Goal: Task Accomplishment & Management: Manage account settings

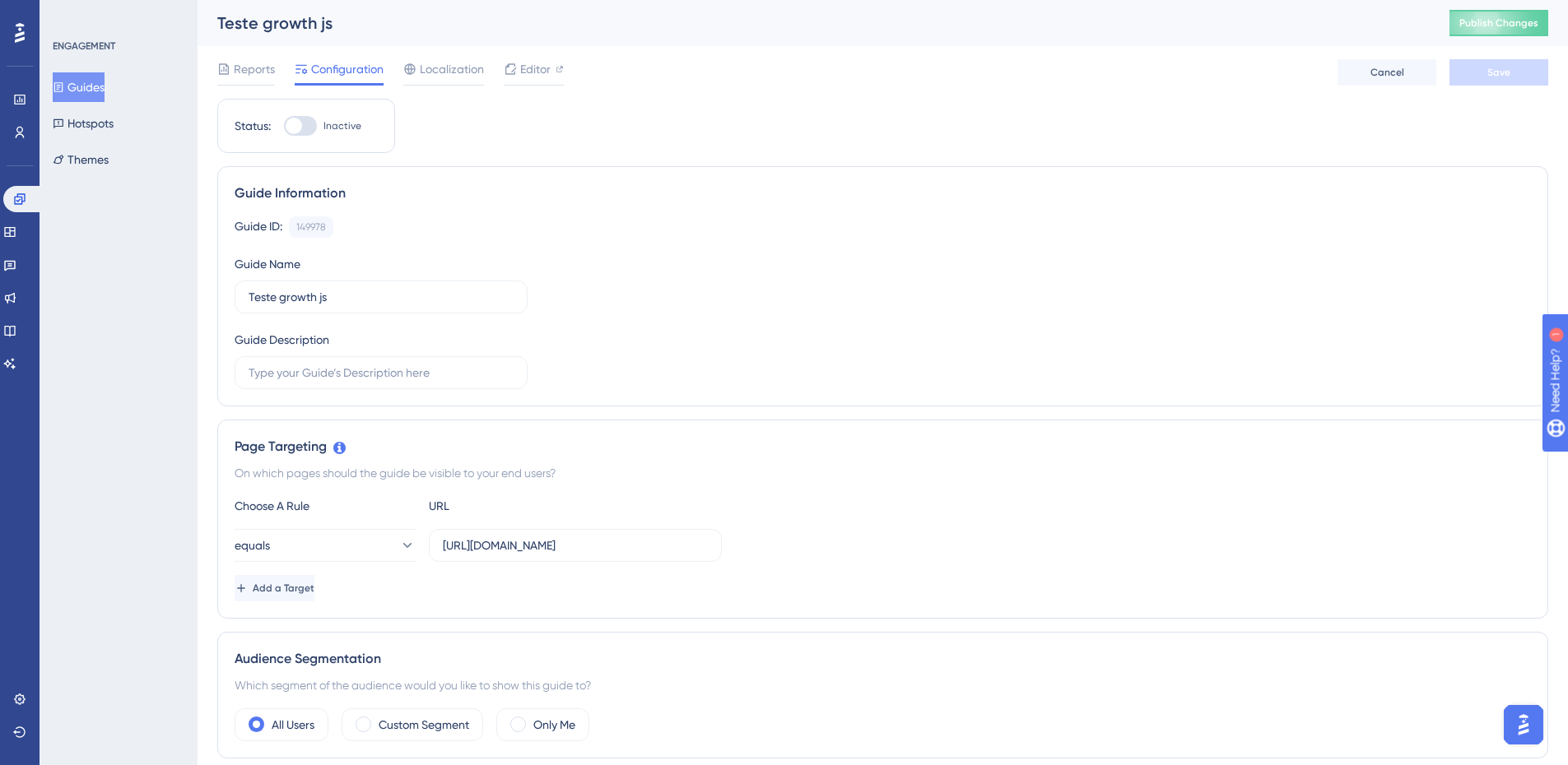
click at [104, 89] on button "Guides" at bounding box center [79, 87] width 52 height 30
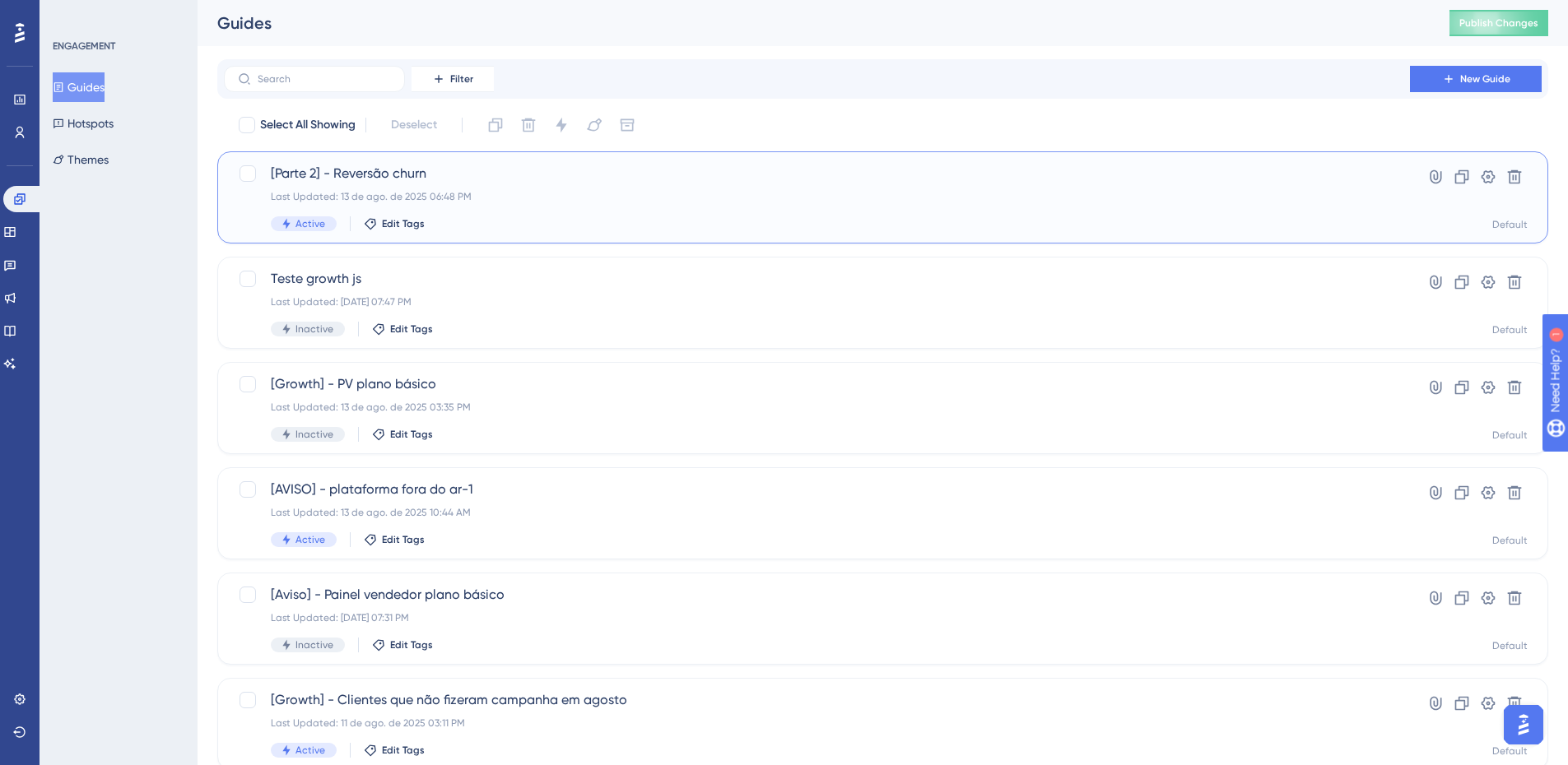
click at [434, 180] on span "[Parte 2] - Reversão churn" at bounding box center [817, 173] width 1093 height 20
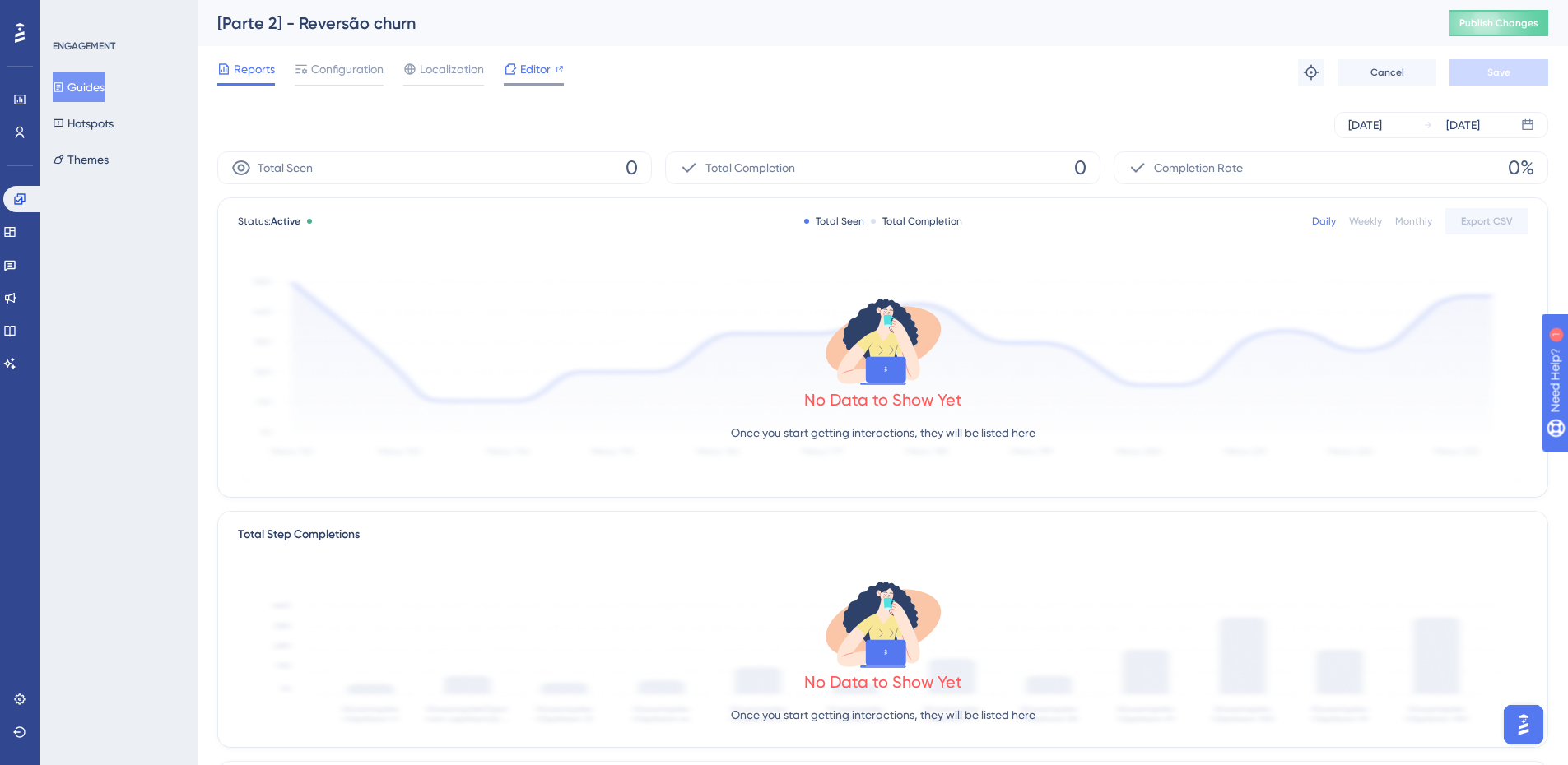
click at [518, 80] on div "Editor" at bounding box center [534, 73] width 60 height 26
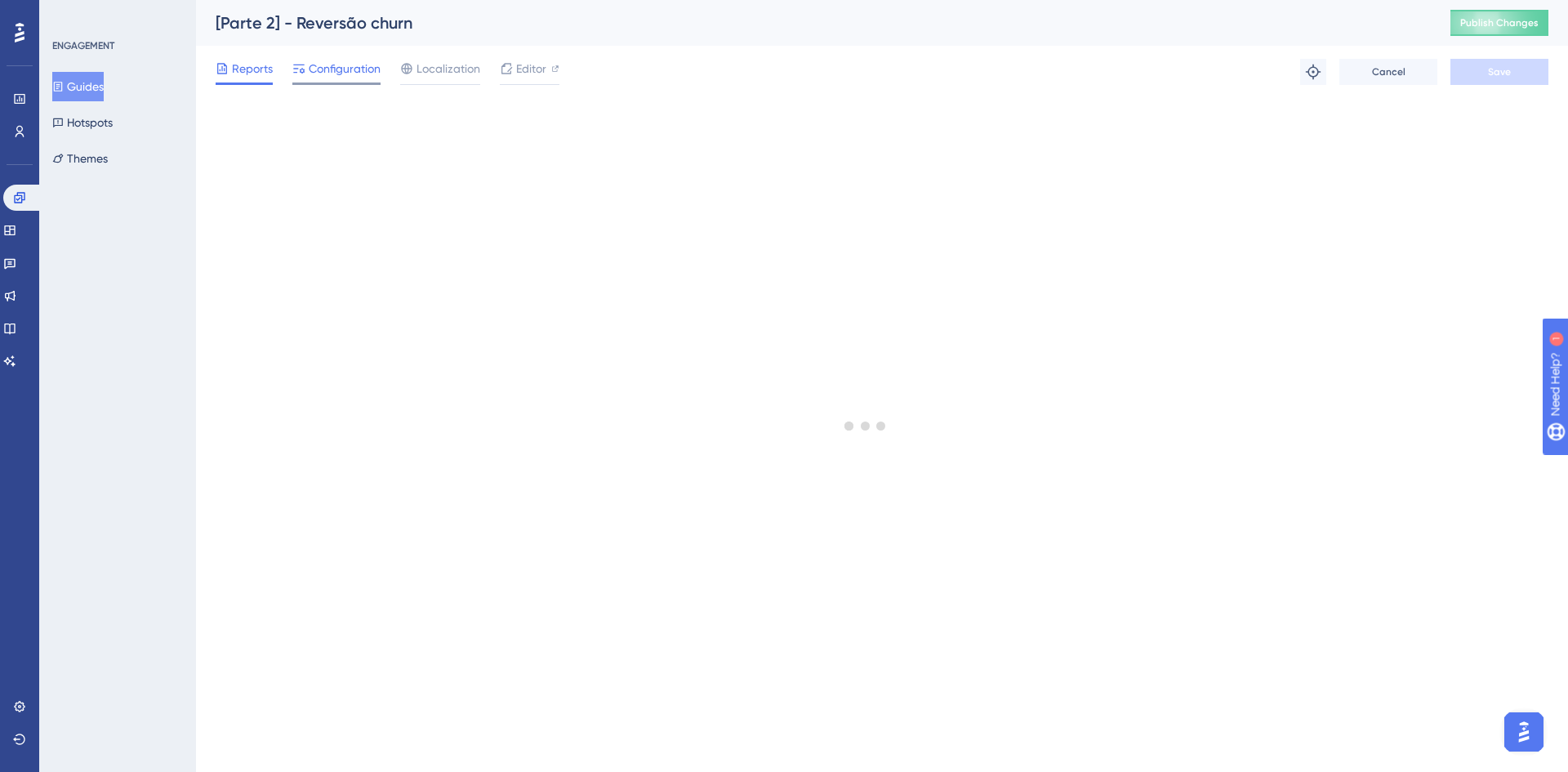
click at [331, 83] on div at bounding box center [337, 83] width 89 height 3
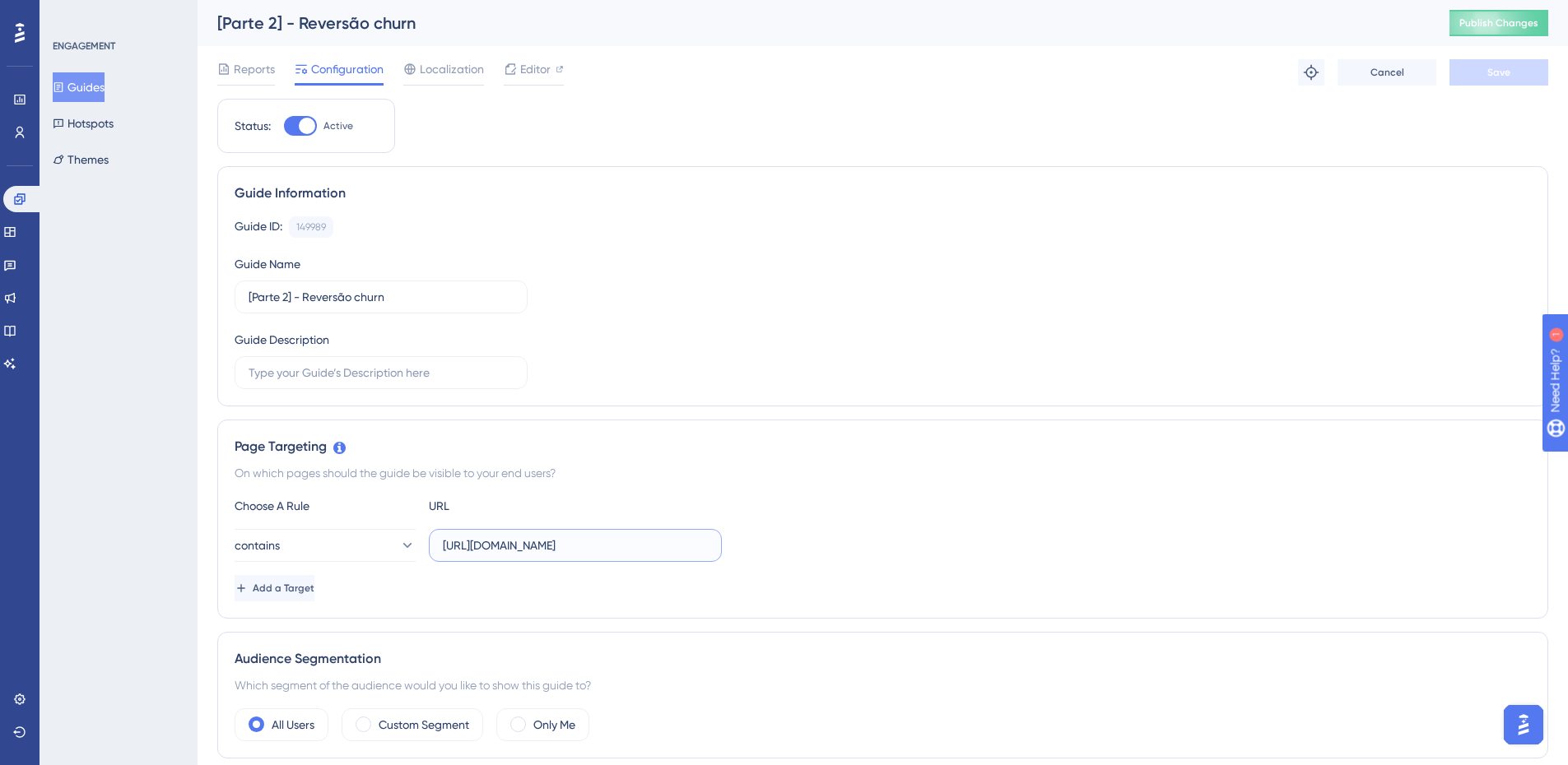
click at [634, 538] on input "[URL][DOMAIN_NAME]" at bounding box center [575, 545] width 265 height 18
click at [64, 85] on icon at bounding box center [59, 87] width 11 height 11
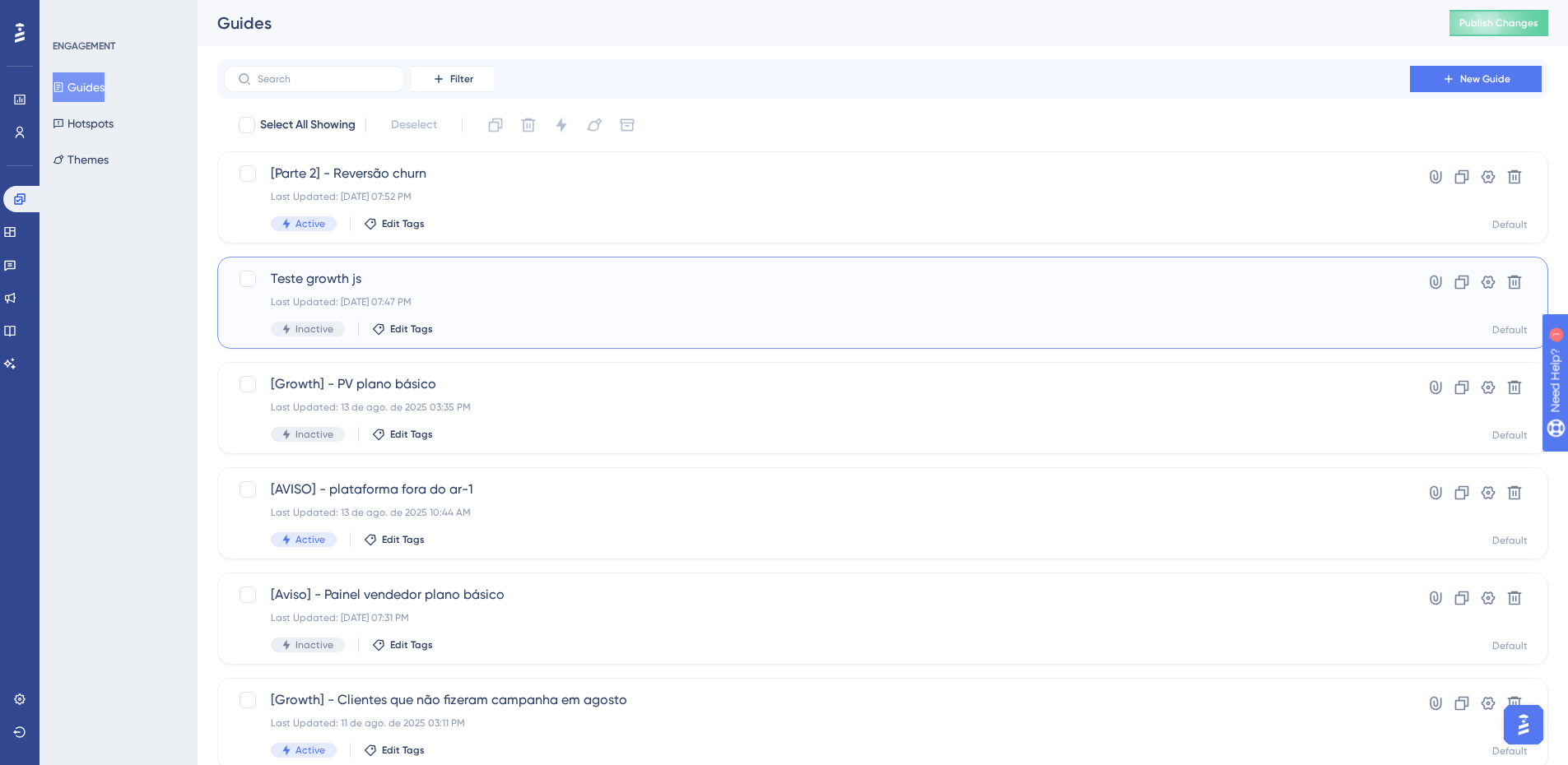
click at [539, 305] on div "Last Updated: 13 de ago. de 2025 07:47 PM" at bounding box center [817, 302] width 1093 height 13
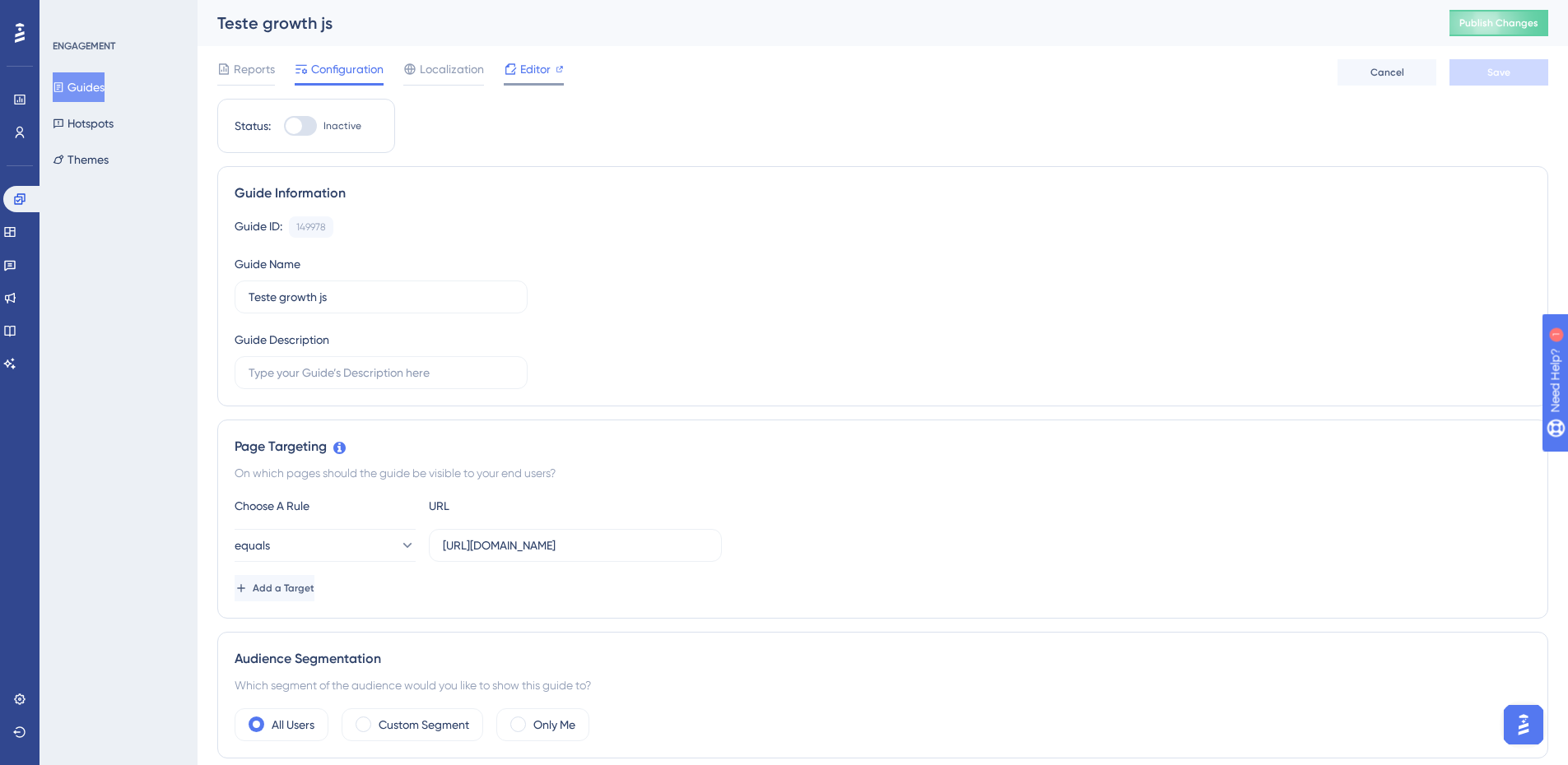
click at [547, 75] on span "Editor" at bounding box center [535, 69] width 31 height 20
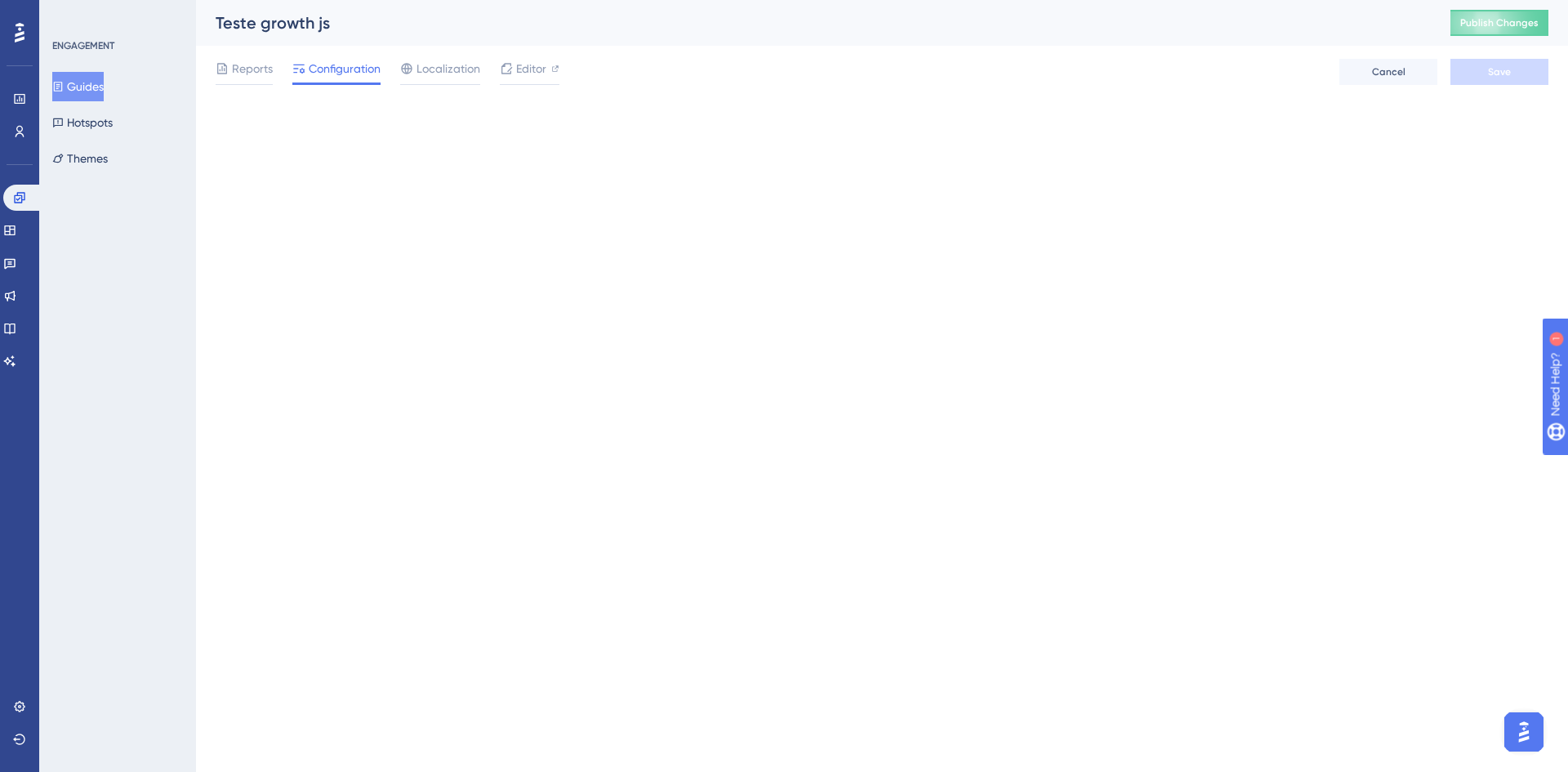
click at [101, 92] on button "Guides" at bounding box center [78, 87] width 52 height 30
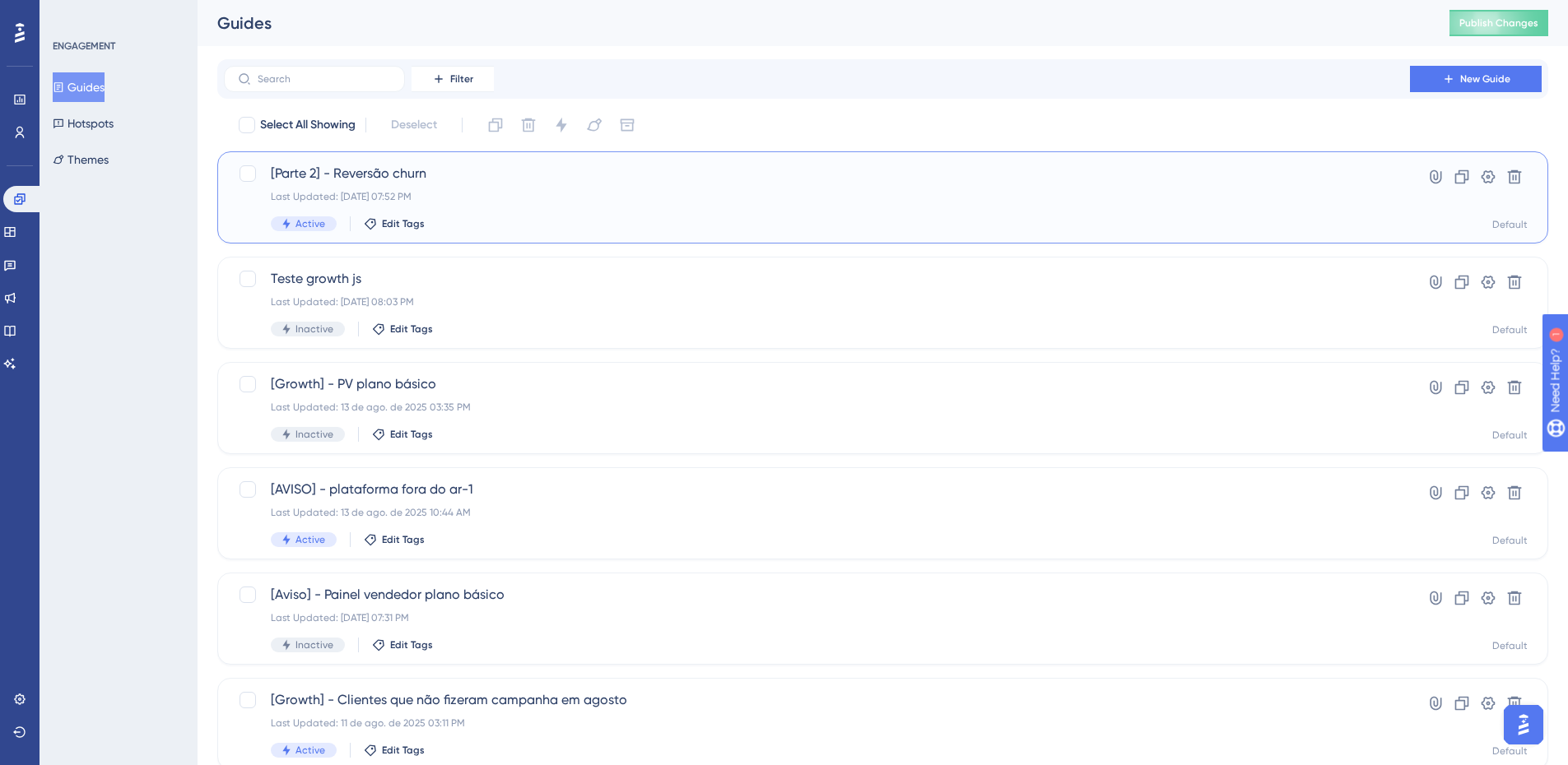
click at [391, 166] on span "[Parte 2] - Reversão churn" at bounding box center [817, 173] width 1093 height 20
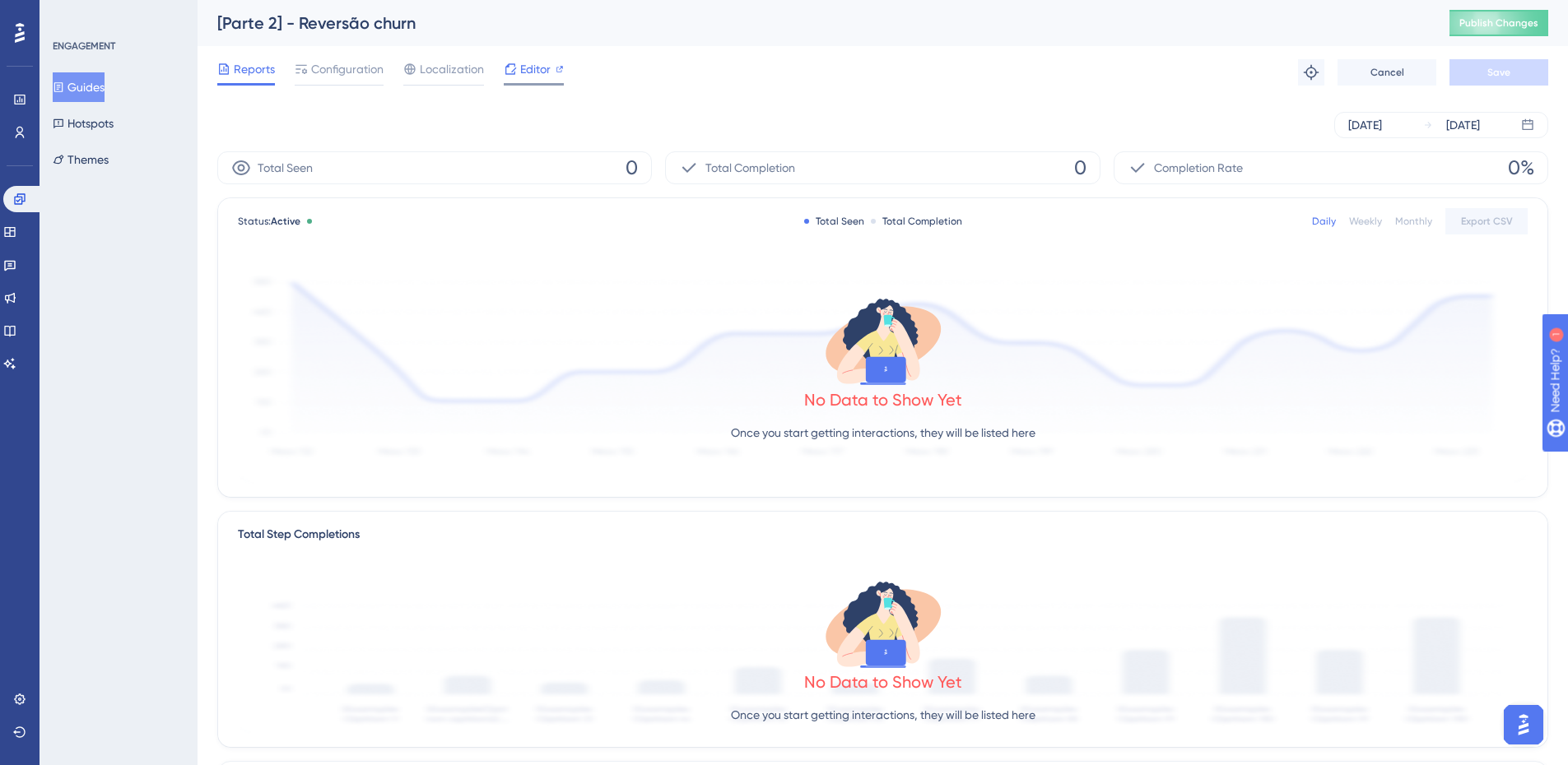
click at [541, 73] on span "Editor" at bounding box center [535, 69] width 31 height 20
click at [345, 70] on span "Configuration" at bounding box center [348, 69] width 73 height 20
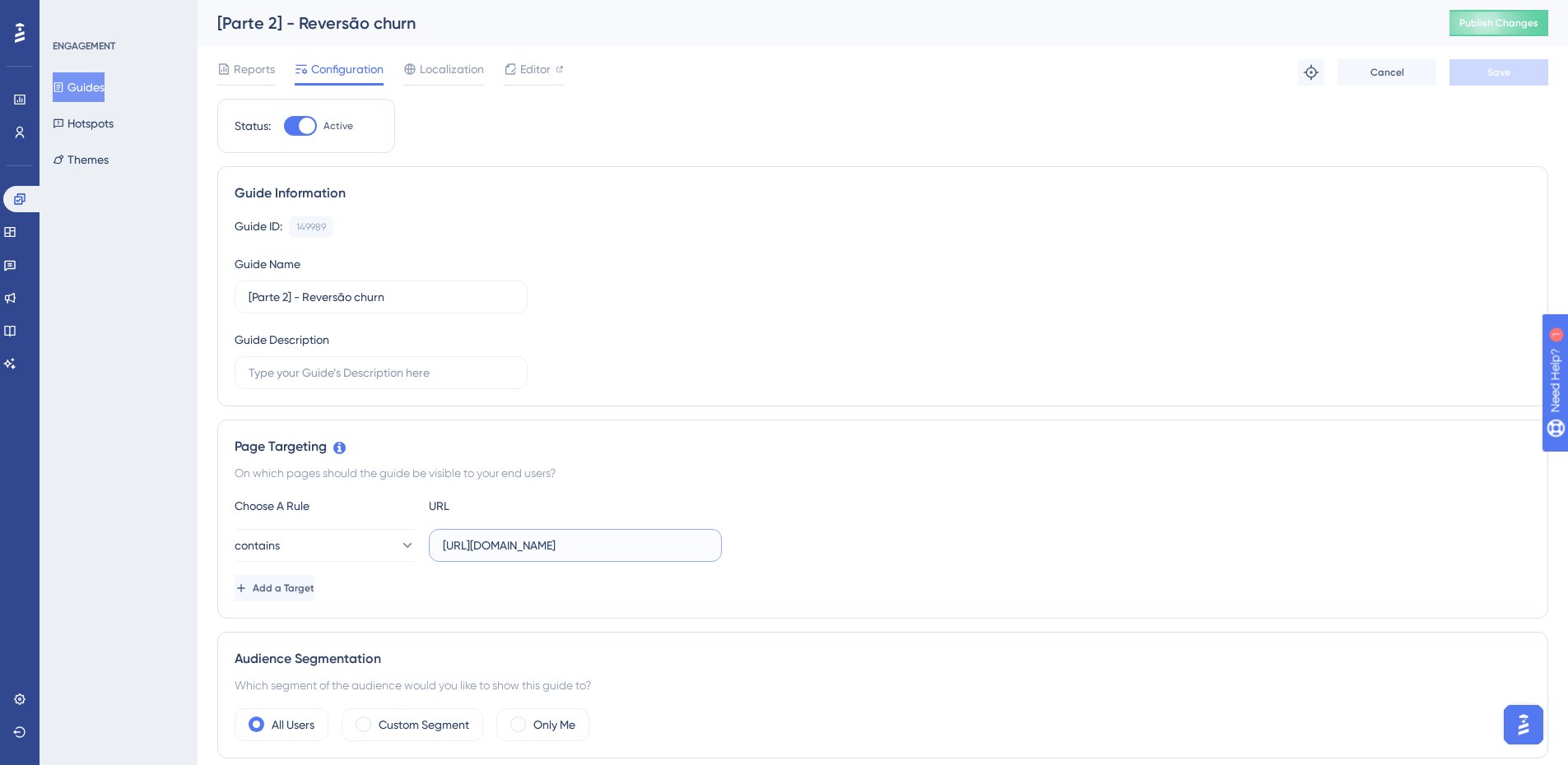
click at [644, 547] on input "https://app-staging.zoppy.com.br/dashboard/reports/overview?demo=true" at bounding box center [575, 545] width 265 height 18
click at [724, 572] on div "Choose A Rule URL contains https://app-staging.zoppy.com.br/dashboard/reports/o…" at bounding box center [883, 548] width 1296 height 105
click at [696, 549] on input "https://app-staging.zoppy.com.br/dashboard/reports/overview?demo=true" at bounding box center [575, 545] width 265 height 18
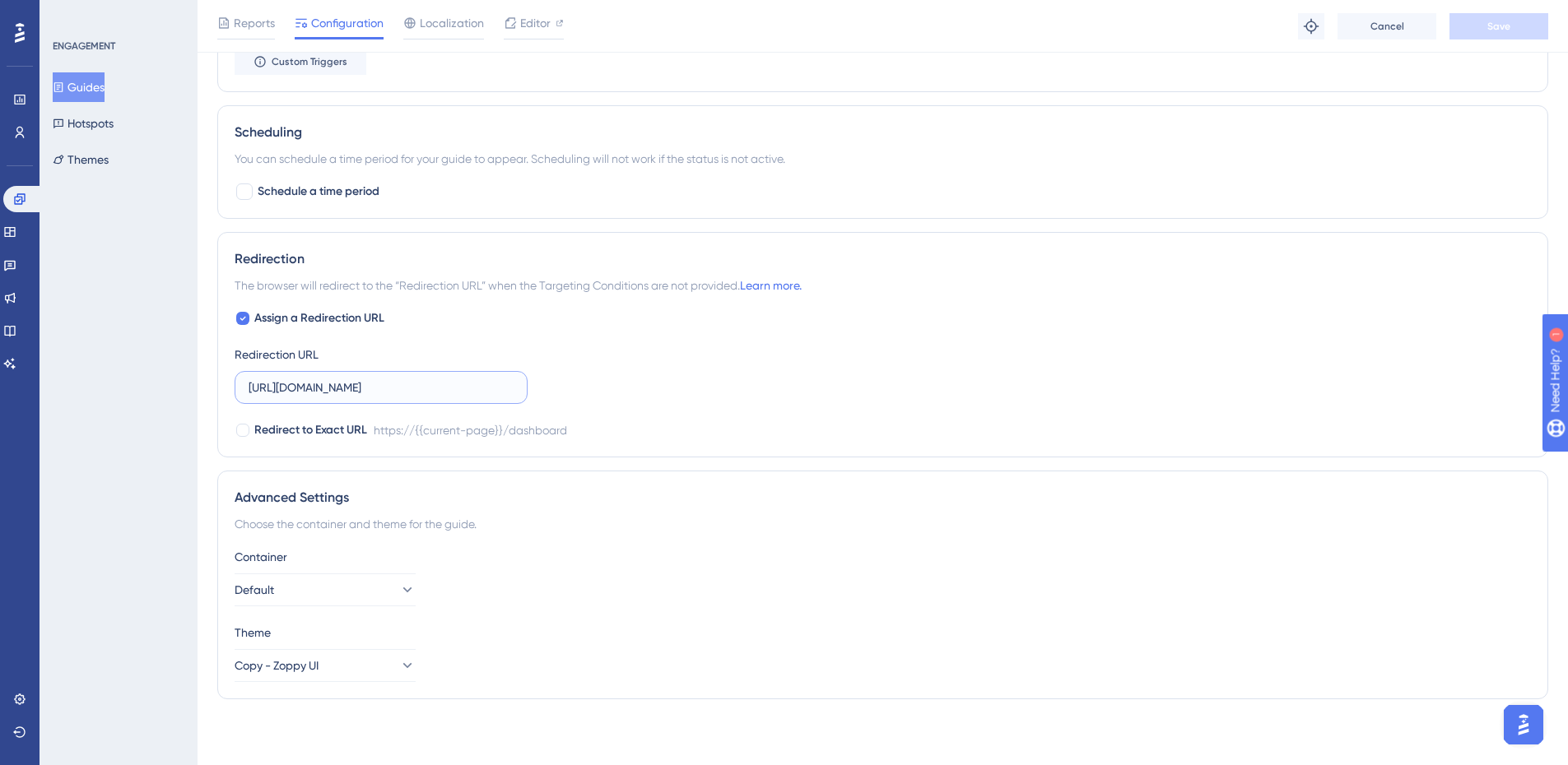
click at [474, 395] on input "https://app-staging.zoppy.com.br/dashboard" at bounding box center [380, 387] width 265 height 18
paste input "/reports/overview?demo=true"
type input "https://app-staging.zoppy.com.br/dashboard/reports/overview?demo=true"
click at [749, 390] on div "Assign a Redirection URL Redirection URL https://app-staging.zoppy.com.br/dashb…" at bounding box center [883, 375] width 1296 height 132
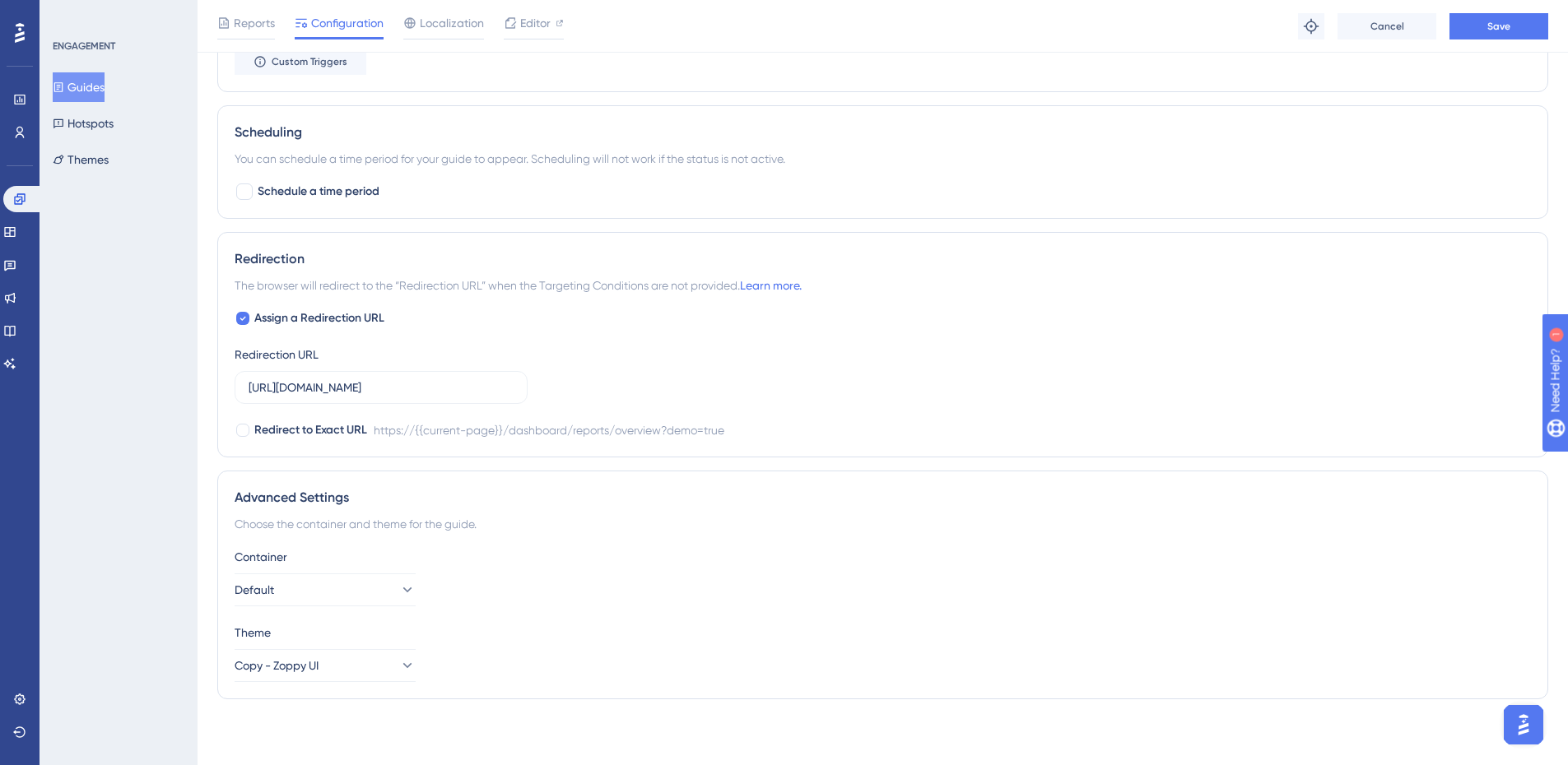
scroll to position [0, 0]
click at [1484, 42] on div "Reports Configuration Localization Editor Troubleshoot Cancel Save" at bounding box center [883, 26] width 1371 height 53
click at [1483, 35] on button "Save" at bounding box center [1499, 26] width 99 height 26
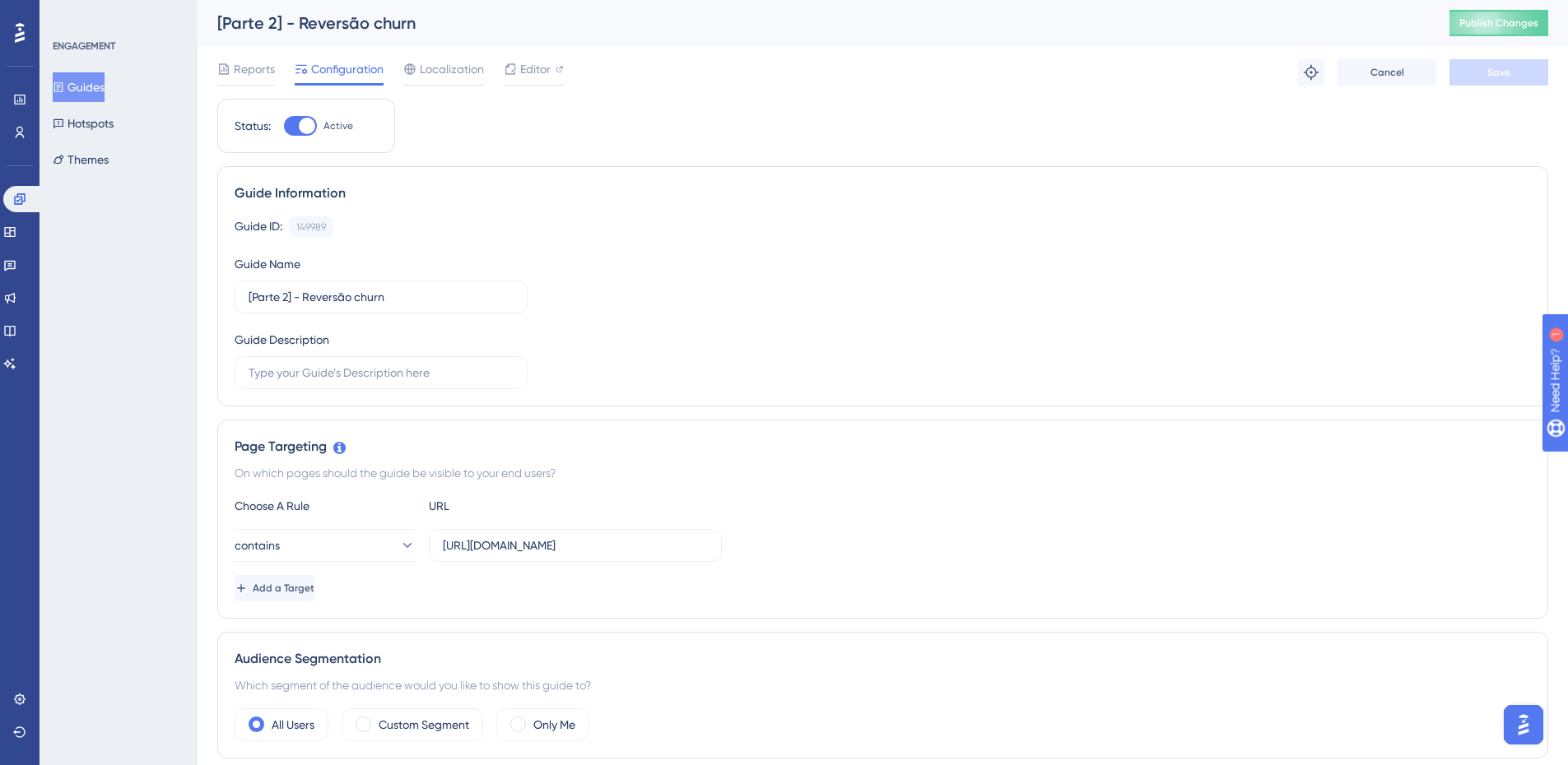
drag, startPoint x: 247, startPoint y: 77, endPoint x: 337, endPoint y: 77, distance: 90.0
click at [247, 77] on span "Reports" at bounding box center [254, 69] width 41 height 20
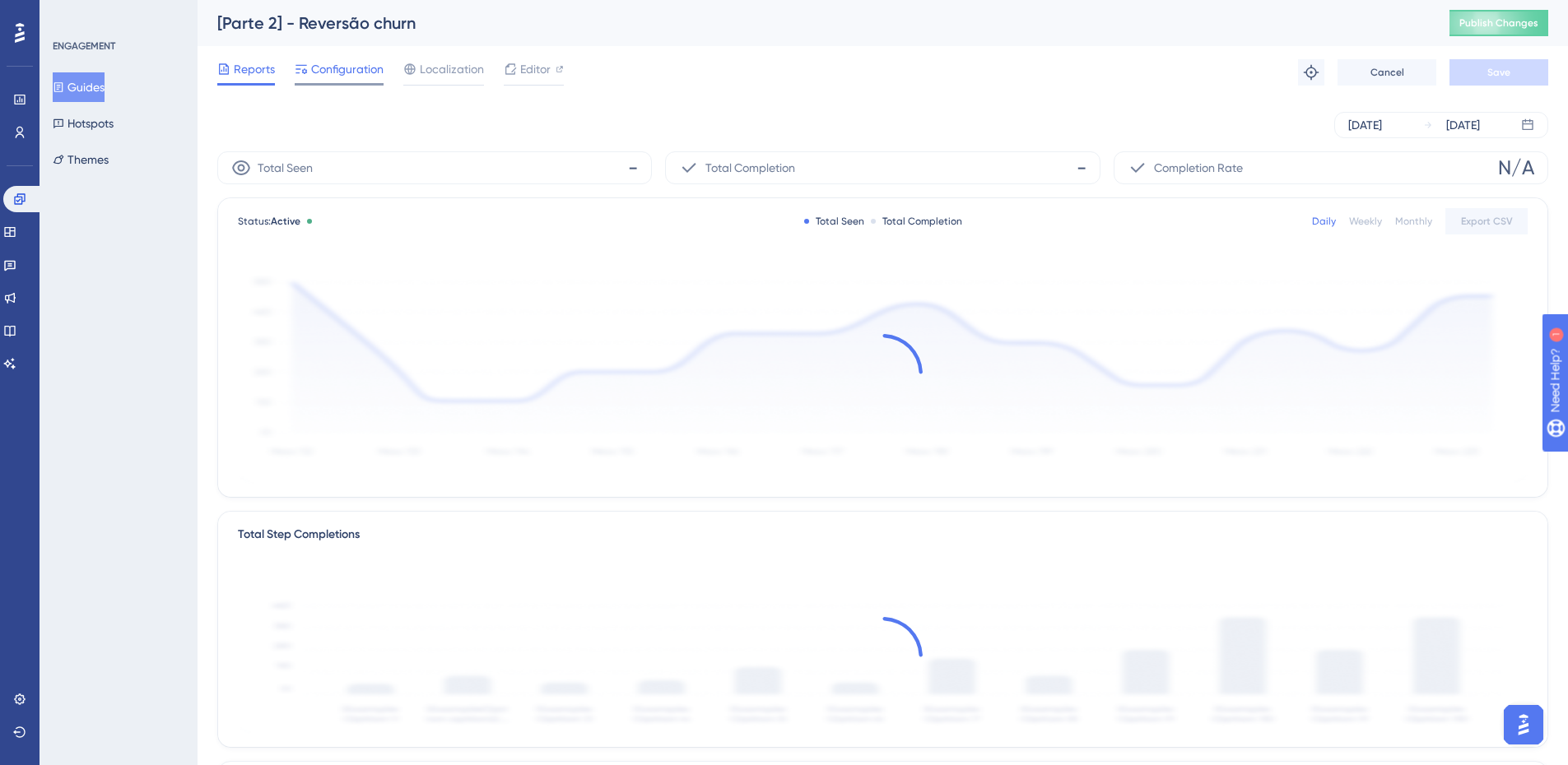
click at [337, 77] on span "Configuration" at bounding box center [348, 69] width 73 height 20
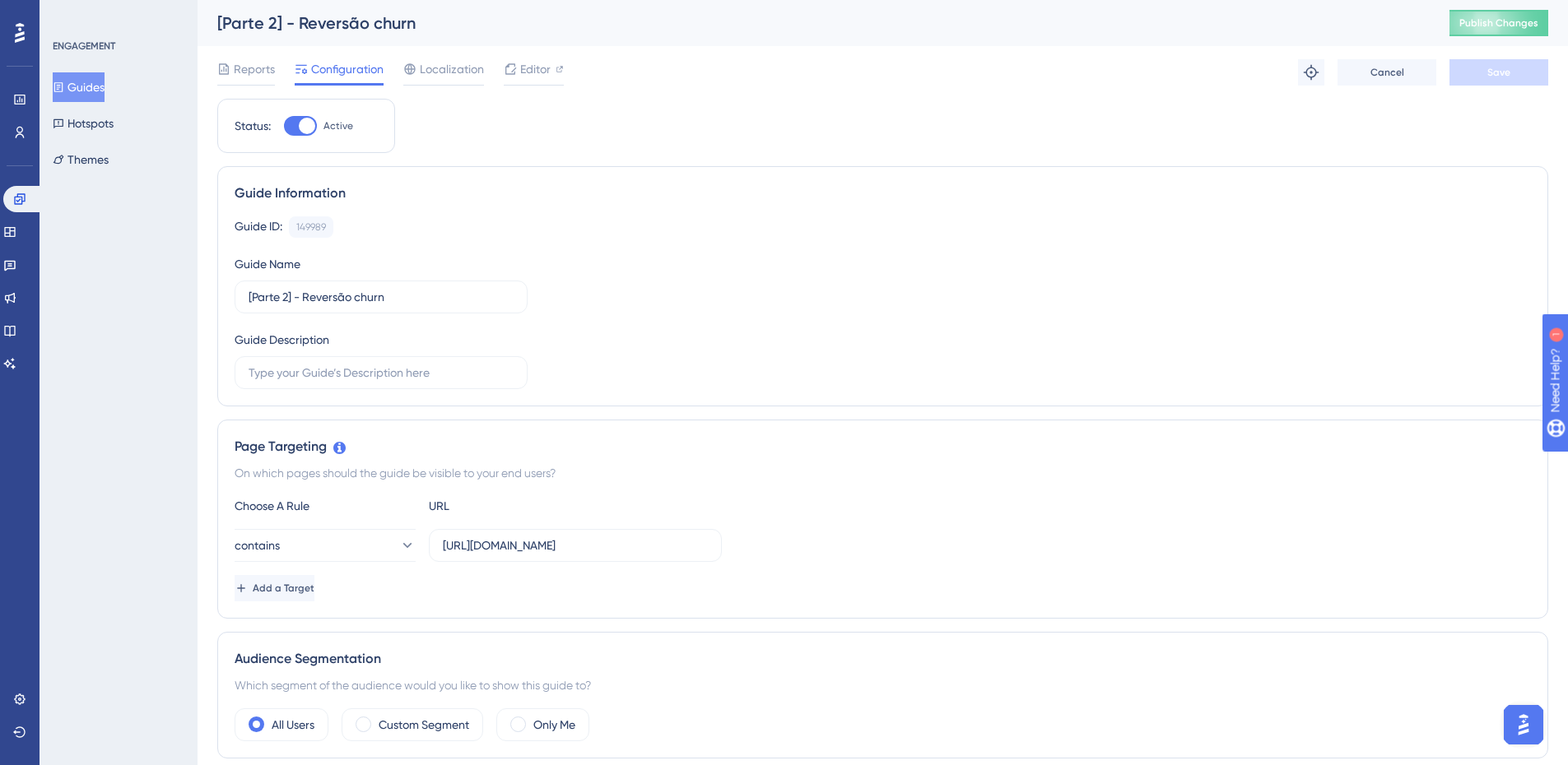
click at [296, 118] on div at bounding box center [299, 125] width 33 height 20
click at [284, 125] on input "Active" at bounding box center [283, 125] width 1 height 1
checkbox input "false"
click at [1468, 72] on button "Save" at bounding box center [1499, 73] width 99 height 26
click at [104, 83] on button "Guides" at bounding box center [79, 87] width 52 height 30
